Goal: Connect with others: Connect with other users

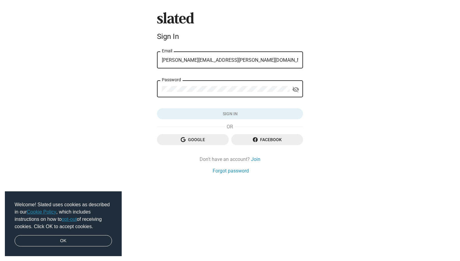
type input "[PERSON_NAME][EMAIL_ADDRESS][PERSON_NAME][DOMAIN_NAME]"
click at [230, 114] on button "Sign in" at bounding box center [230, 113] width 146 height 11
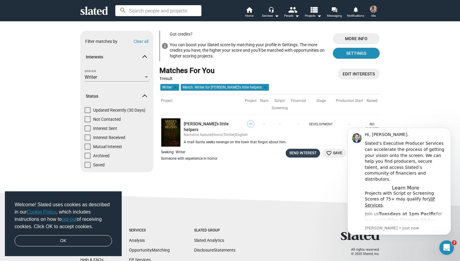
click at [302, 151] on div "Send Interest" at bounding box center [303, 153] width 27 height 6
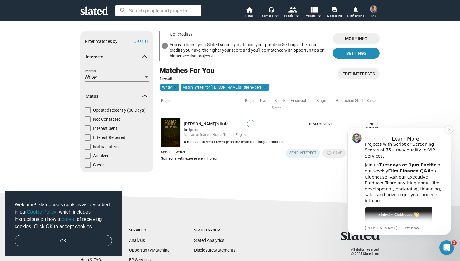
scroll to position [55, 0]
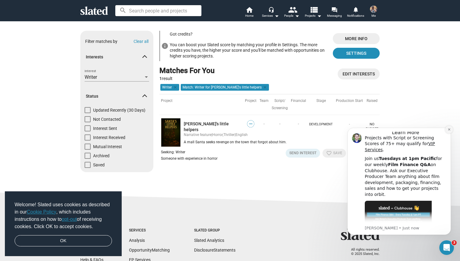
click at [448, 129] on icon "Dismiss notification" at bounding box center [449, 129] width 3 height 3
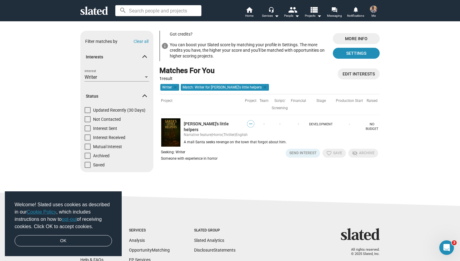
drag, startPoint x: 175, startPoint y: 150, endPoint x: 193, endPoint y: 150, distance: 18.0
click at [192, 150] on div "Seeking: Writer" at bounding box center [191, 152] width 60 height 7
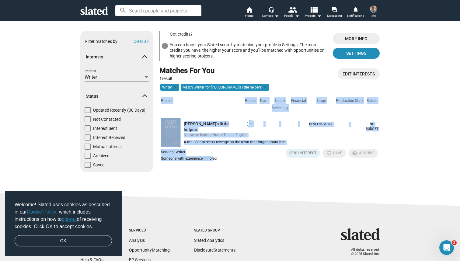
drag, startPoint x: 210, startPoint y: 158, endPoint x: 176, endPoint y: 162, distance: 34.0
click at [176, 162] on div "Seeking: Writer Someone with experience in horror Send Interest favorite_border…" at bounding box center [269, 157] width 217 height 16
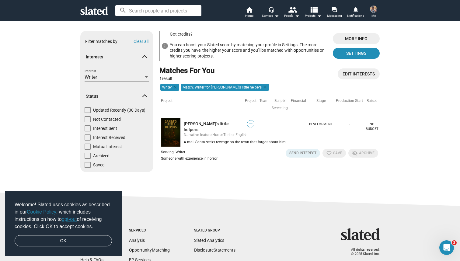
drag, startPoint x: 197, startPoint y: 158, endPoint x: 210, endPoint y: 155, distance: 13.0
click at [198, 157] on div "Someone with experience in horror" at bounding box center [189, 158] width 57 height 5
drag, startPoint x: 269, startPoint y: 141, endPoint x: 231, endPoint y: 141, distance: 37.7
click at [231, 140] on div "A mall Santa seeks revenge on the town that forgot about him." at bounding box center [282, 142] width 196 height 5
drag, startPoint x: 261, startPoint y: 141, endPoint x: 275, endPoint y: 140, distance: 14.3
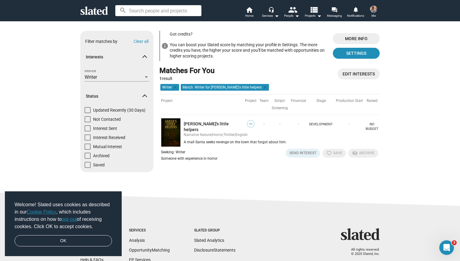
click at [261, 141] on div "A mall Santa seeks revenge on the town that forgot about him." at bounding box center [282, 142] width 196 height 5
drag, startPoint x: 184, startPoint y: 146, endPoint x: 181, endPoint y: 145, distance: 3.3
click at [179, 146] on tbody "[PERSON_NAME]'s little helpers [PERSON_NAME]'s little helpers — - - - Developme…" at bounding box center [270, 140] width 220 height 51
click at [199, 141] on div "A mall Santa seeks revenge on the town that forgot about him." at bounding box center [282, 142] width 196 height 5
drag, startPoint x: 199, startPoint y: 142, endPoint x: 209, endPoint y: 141, distance: 9.7
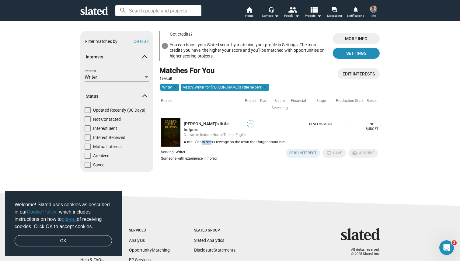
click at [209, 141] on div "A mall Santa seeks revenge on the town that forgot about him." at bounding box center [282, 142] width 196 height 5
drag, startPoint x: 215, startPoint y: 143, endPoint x: 220, endPoint y: 143, distance: 5.2
click at [219, 143] on div "A mall Santa seeks revenge on the town that forgot about him." at bounding box center [282, 142] width 196 height 5
drag, startPoint x: 240, startPoint y: 140, endPoint x: 256, endPoint y: 139, distance: 16.4
click at [256, 140] on div "A mall Santa seeks revenge on the town that forgot about him." at bounding box center [282, 142] width 196 height 5
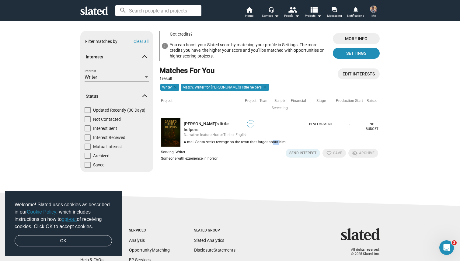
drag, startPoint x: 276, startPoint y: 139, endPoint x: 268, endPoint y: 140, distance: 8.5
click at [268, 140] on div "A mall Santa seeks revenge on the town that forgot about him." at bounding box center [282, 142] width 196 height 5
click at [286, 140] on div "A mall Santa seeks revenge on the town that forgot about him." at bounding box center [282, 142] width 196 height 5
click at [347, 52] on span "Settings" at bounding box center [356, 53] width 37 height 11
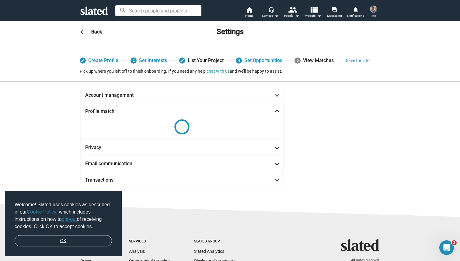
click at [82, 238] on link "OK" at bounding box center [63, 241] width 97 height 12
